Goal: Navigation & Orientation: Find specific page/section

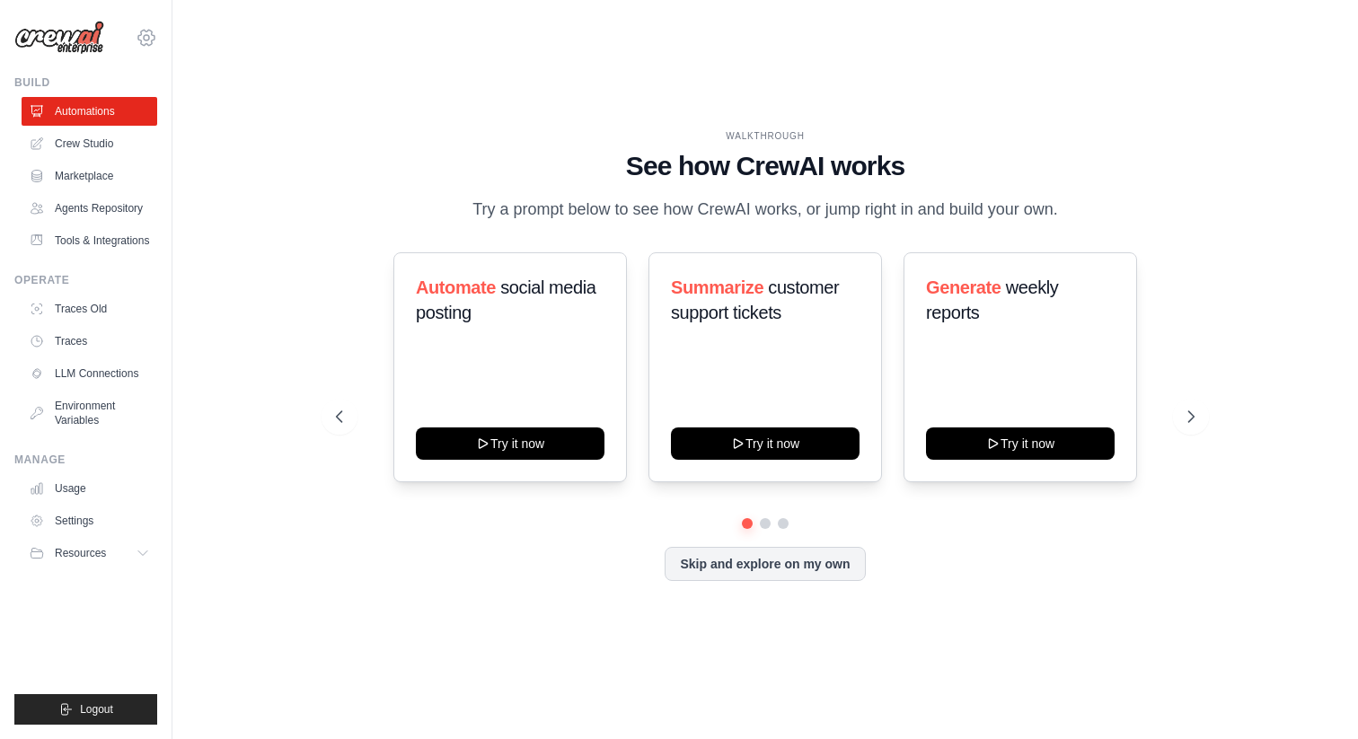
click at [140, 37] on icon at bounding box center [147, 38] width 22 height 22
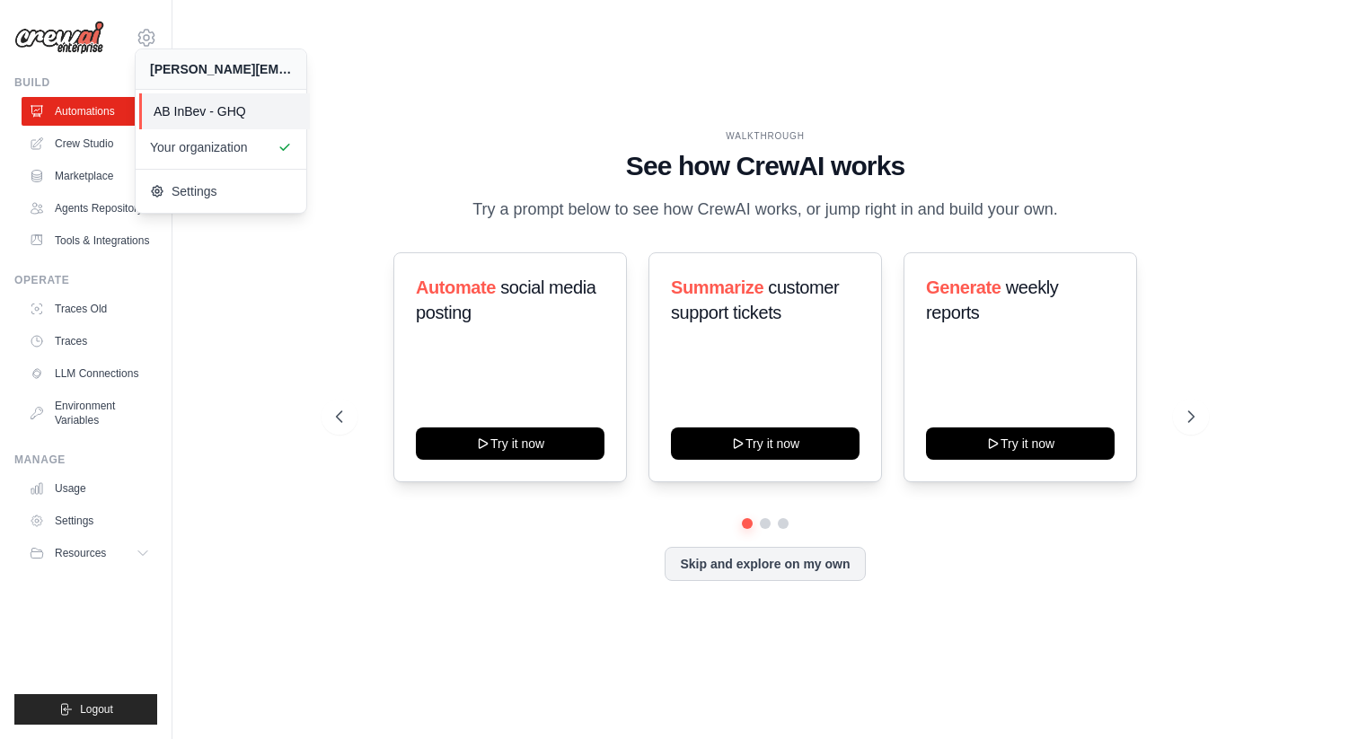
click at [184, 105] on span "AB InBev - GHQ" at bounding box center [225, 111] width 142 height 18
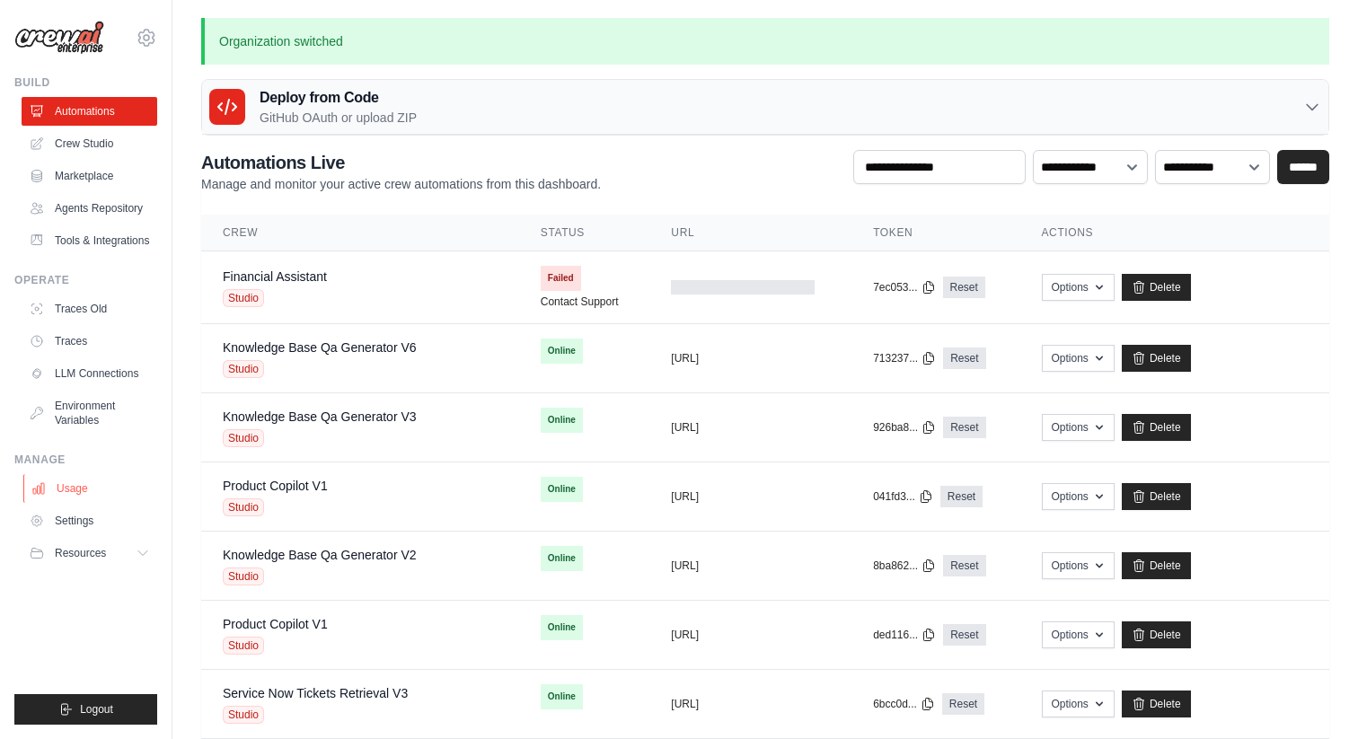
click at [107, 503] on link "Usage" at bounding box center [91, 488] width 136 height 29
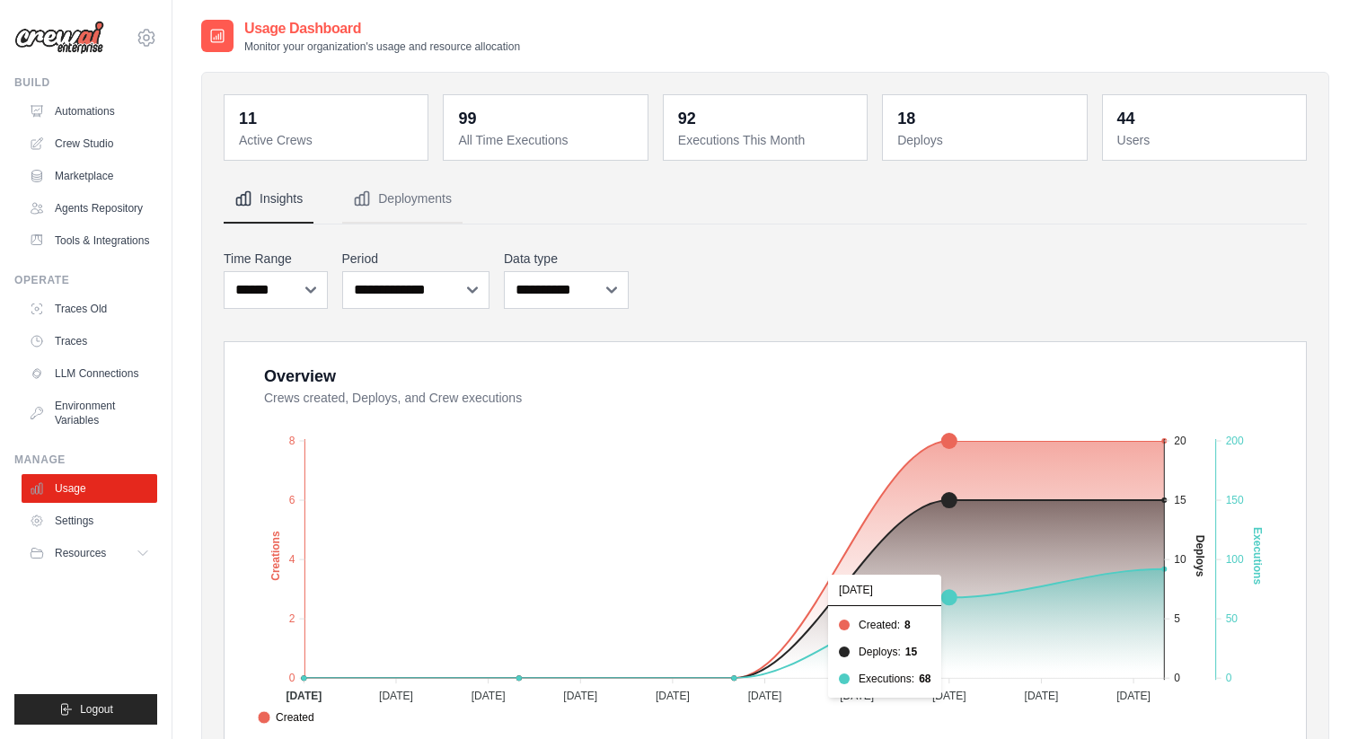
click at [954, 444] on foreignobject "Created Deploys Executions" at bounding box center [767, 571] width 1035 height 314
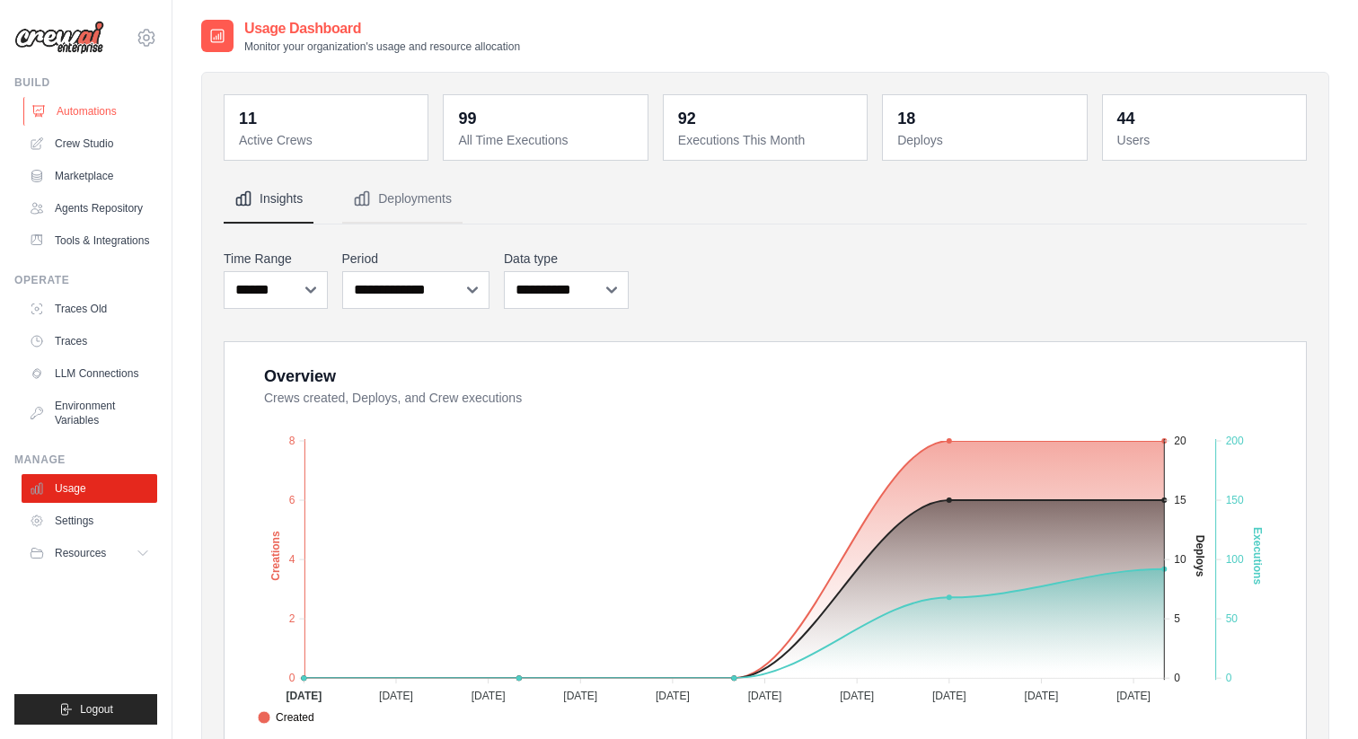
click at [96, 117] on link "Automations" at bounding box center [91, 111] width 136 height 29
